Goal: Navigation & Orientation: Find specific page/section

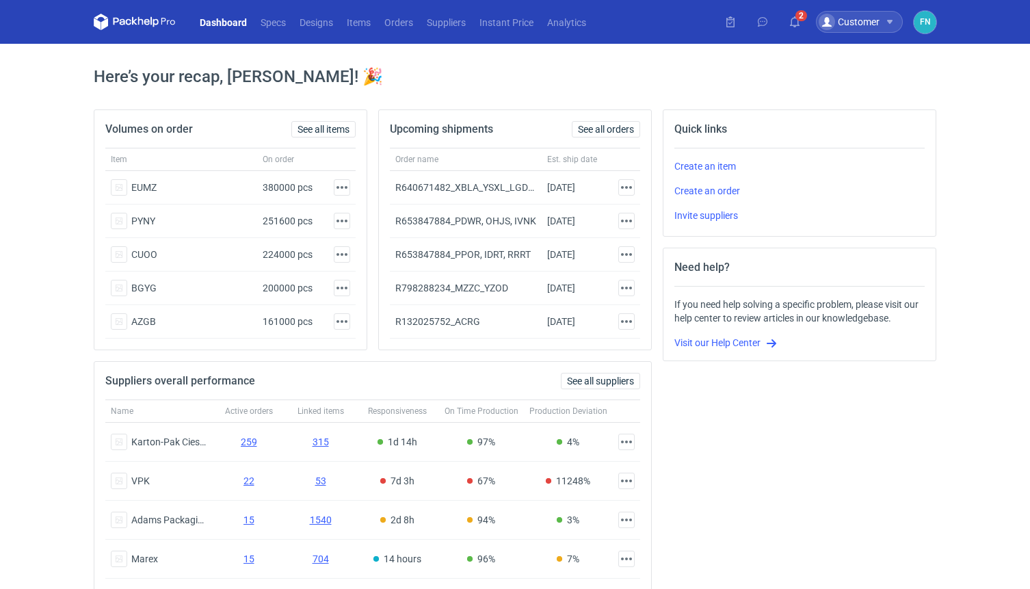
click at [898, 22] on div "Customer" at bounding box center [859, 22] width 87 height 22
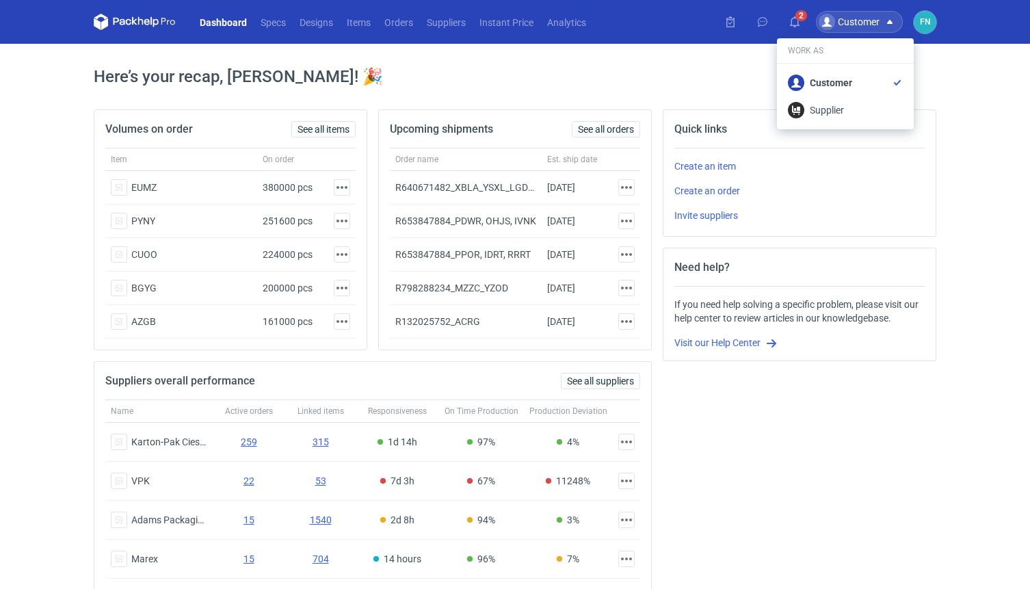
click at [816, 201] on li "Create an order" at bounding box center [800, 191] width 250 height 25
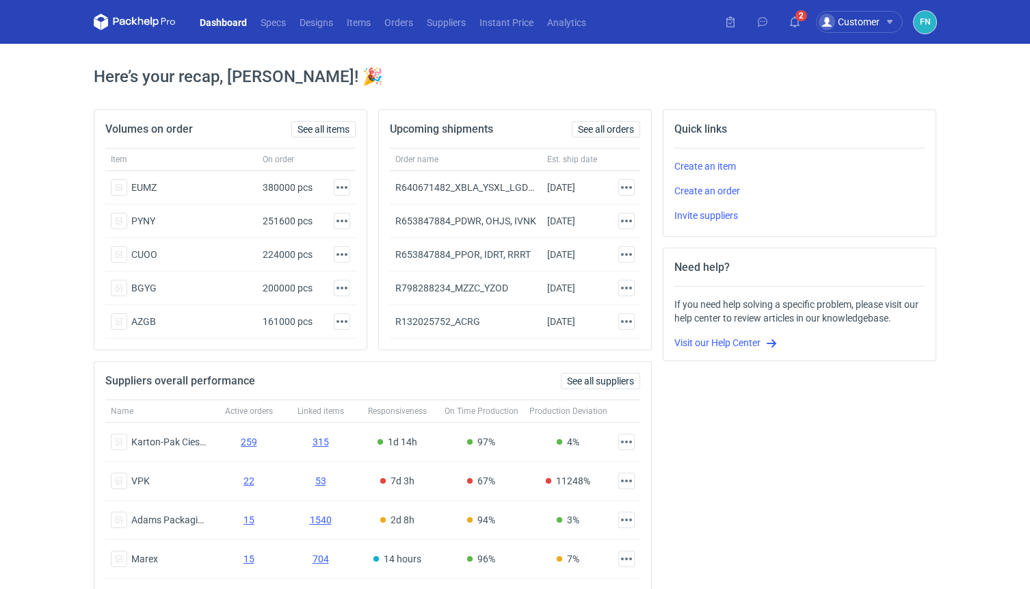
click at [935, 19] on figcaption "FN" at bounding box center [925, 22] width 23 height 23
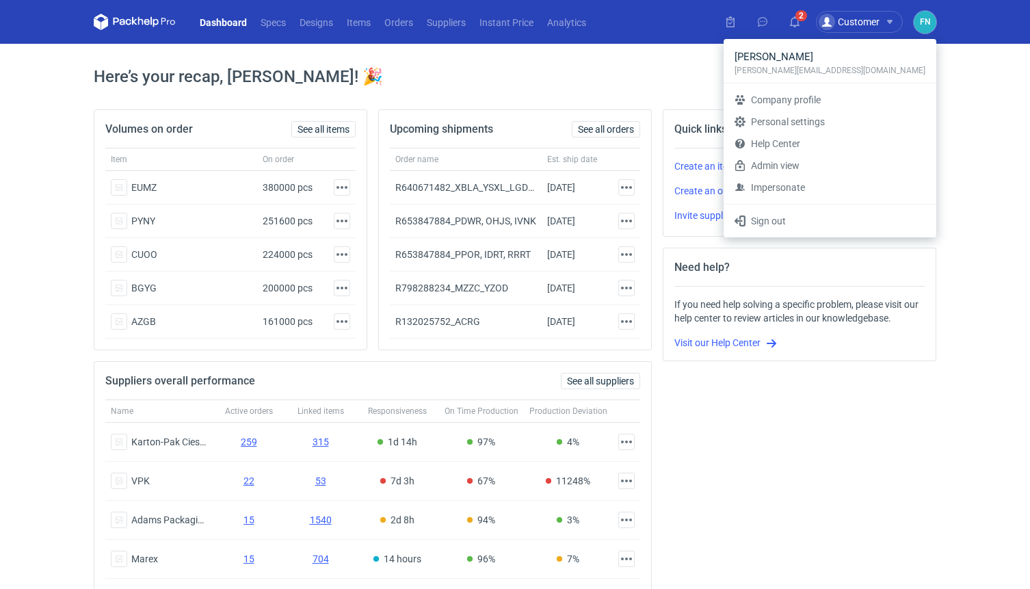
click at [948, 107] on div "Dashboard Specs Designs Items Orders Suppliers Instant Price Analytics 2 Custom…" at bounding box center [515, 294] width 1030 height 589
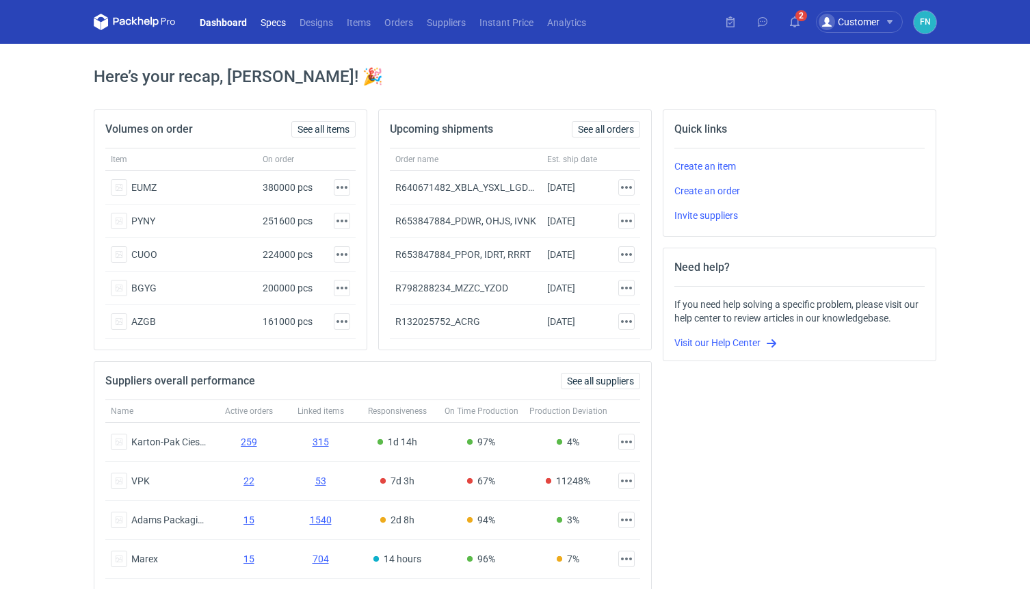
click at [274, 27] on link "Specs" at bounding box center [273, 22] width 39 height 16
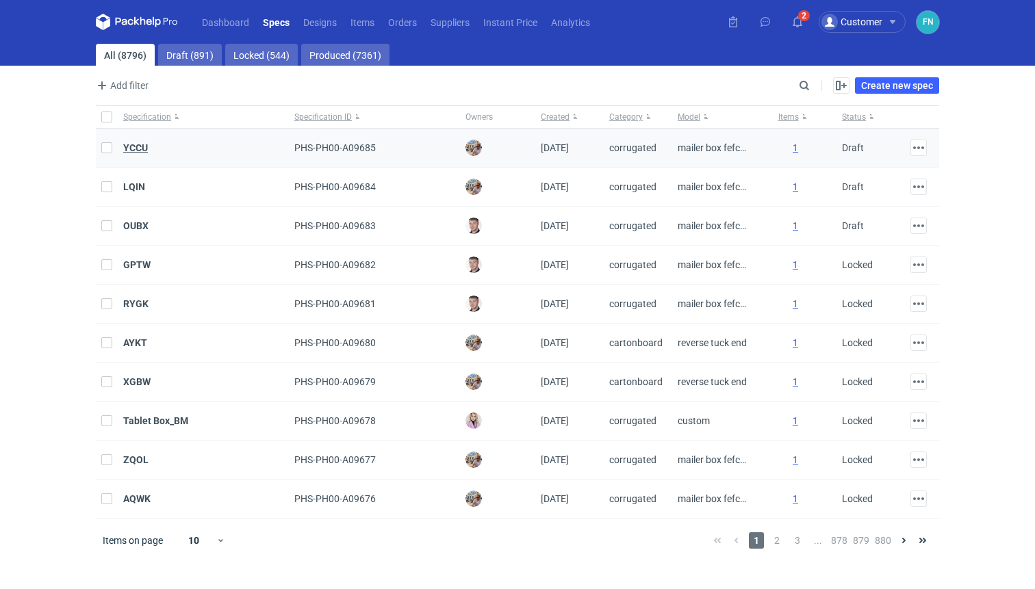
click at [137, 146] on strong "YCCU" at bounding box center [135, 147] width 25 height 11
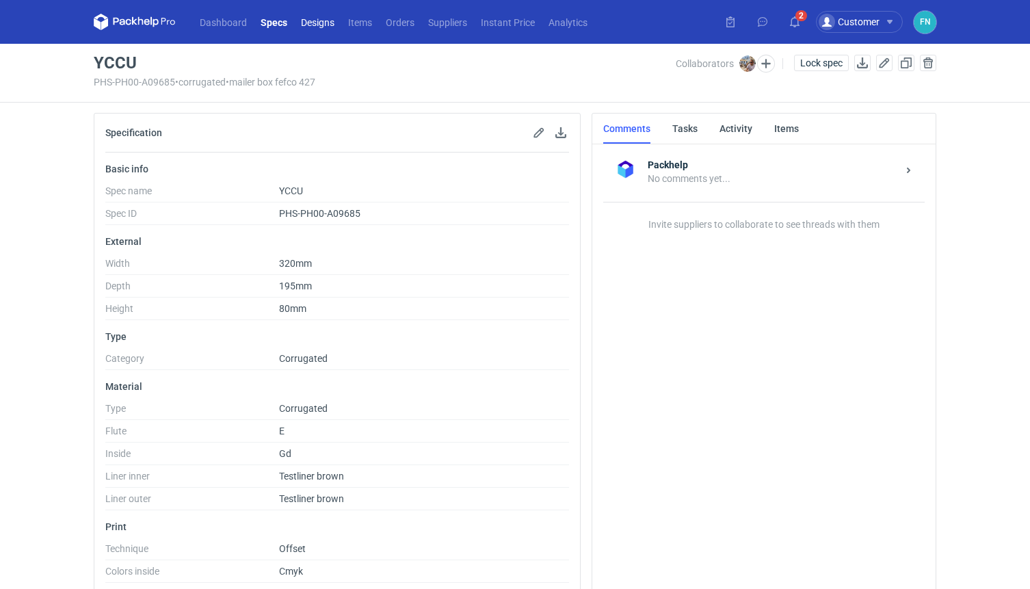
click at [327, 24] on link "Designs" at bounding box center [317, 22] width 47 height 16
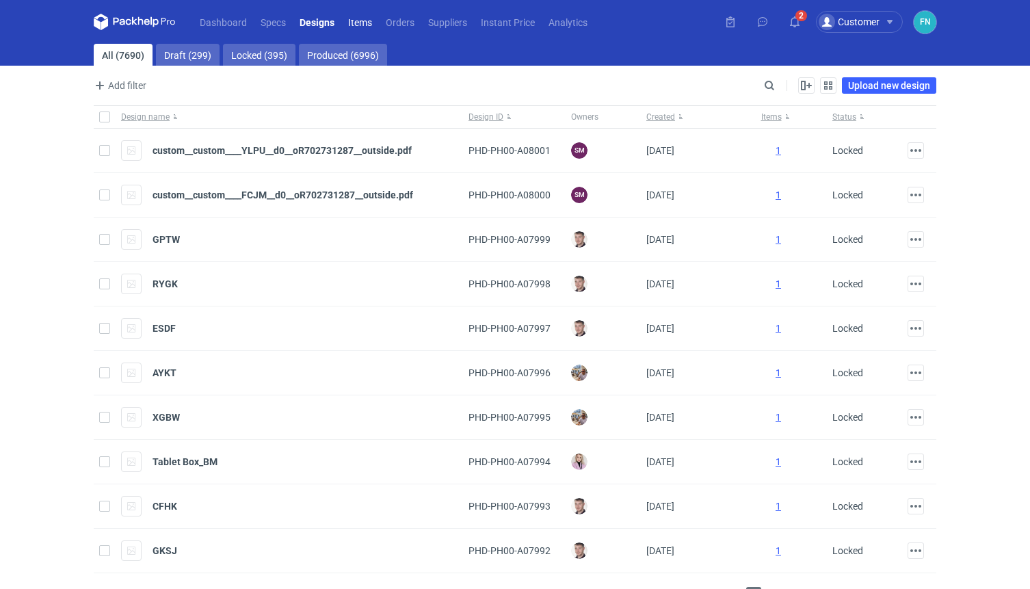
click at [364, 23] on link "Items" at bounding box center [360, 22] width 38 height 16
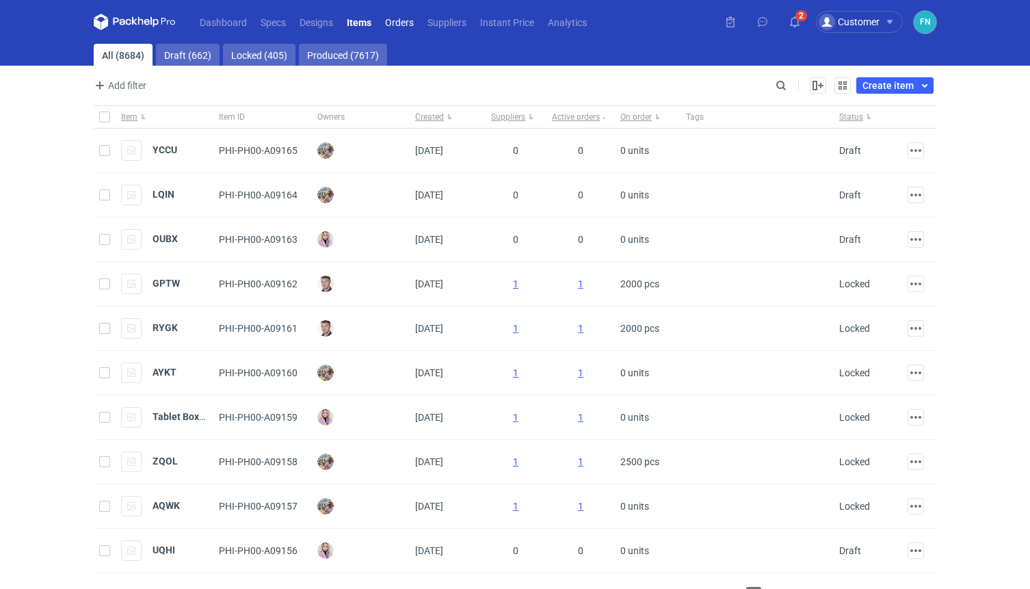
click at [403, 23] on link "Orders" at bounding box center [399, 22] width 42 height 16
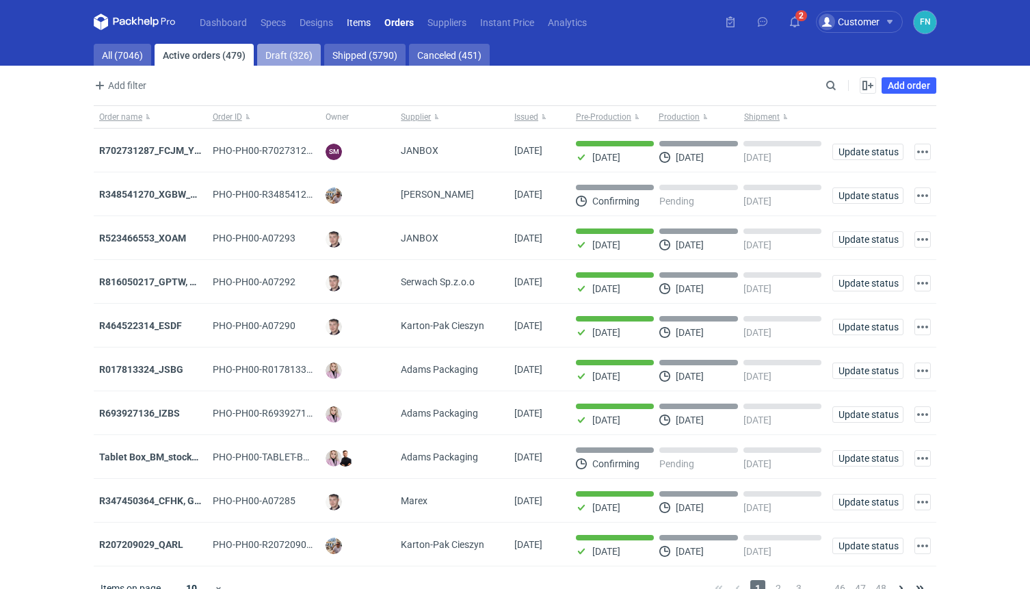
drag, startPoint x: 354, startPoint y: 21, endPoint x: 291, endPoint y: 58, distance: 73.6
click at [291, 58] on link "Draft (326)" at bounding box center [289, 55] width 64 height 22
